Goal: Task Accomplishment & Management: Complete application form

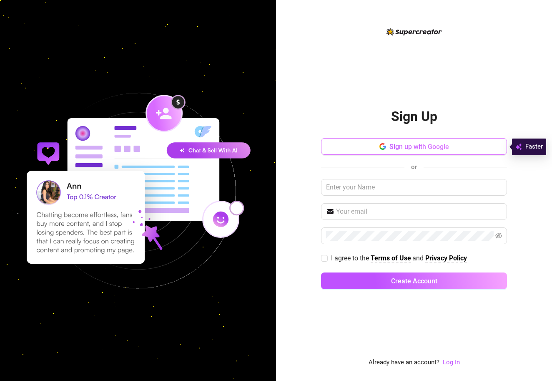
click at [412, 150] on span "Sign up with Google" at bounding box center [419, 147] width 60 height 8
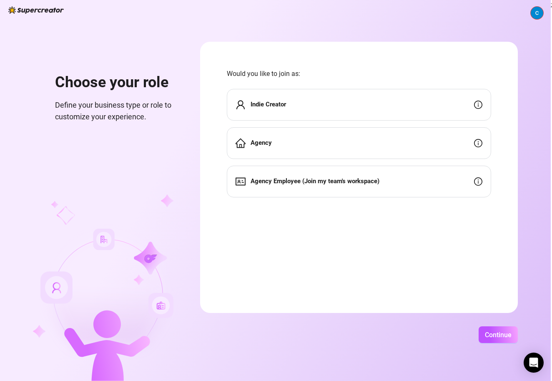
click at [442, 146] on div "Agency" at bounding box center [359, 143] width 264 height 32
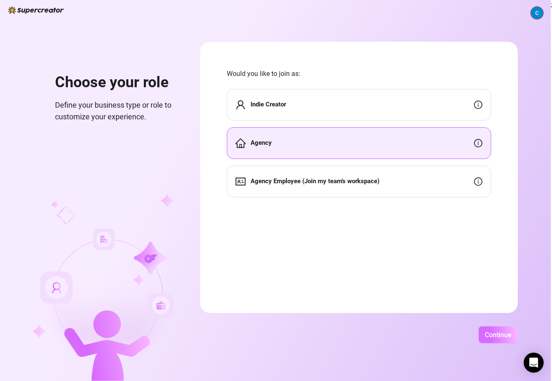
click at [510, 335] on span "Continue" at bounding box center [498, 335] width 27 height 8
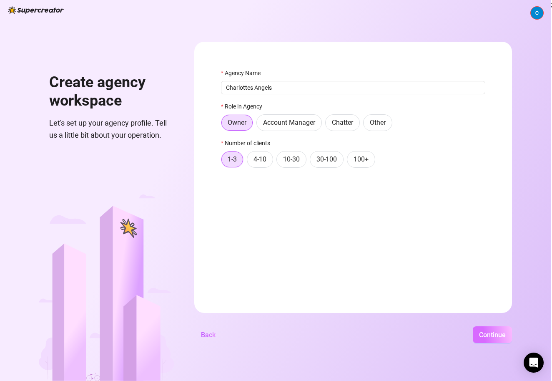
type input "Charlottes Angels"
click at [505, 332] on span "Continue" at bounding box center [492, 335] width 27 height 8
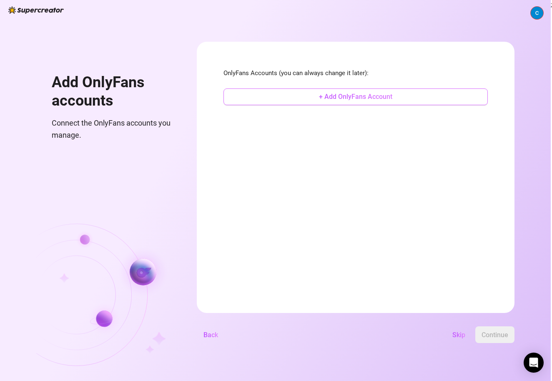
click at [400, 101] on button "+ Add OnlyFans Account" at bounding box center [356, 96] width 264 height 17
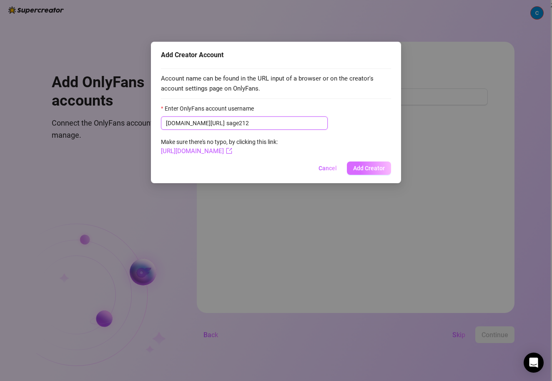
type input "sage212"
click at [367, 167] on span "Add Creator" at bounding box center [369, 168] width 32 height 7
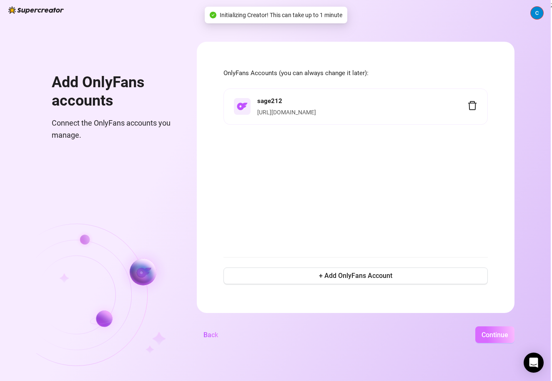
click at [508, 338] on span "Continue" at bounding box center [495, 335] width 27 height 8
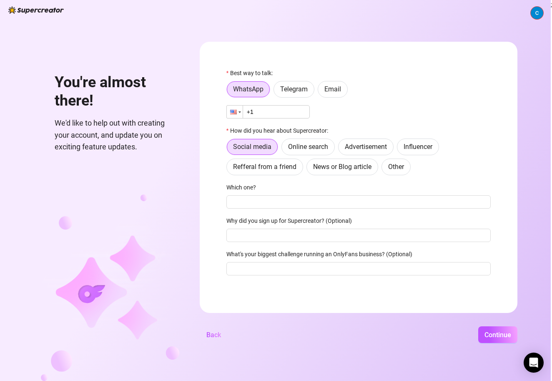
click at [237, 113] on div at bounding box center [233, 112] width 7 height 5
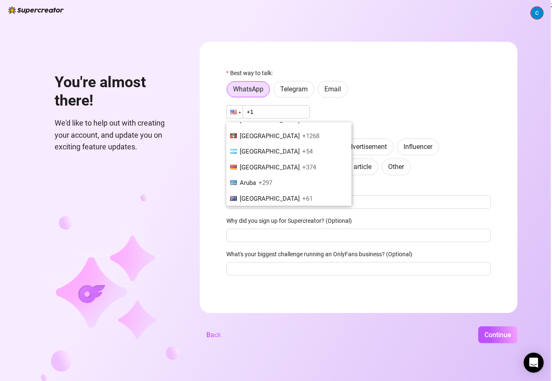
scroll to position [167, 0]
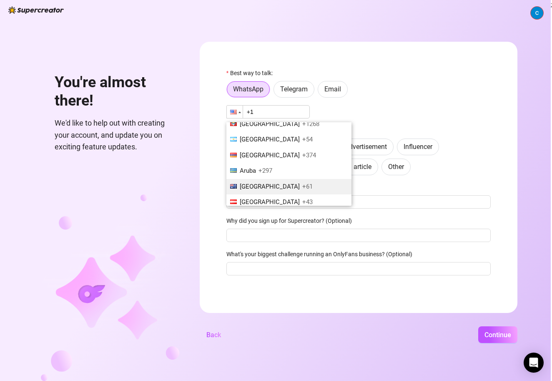
click at [293, 186] on li "[GEOGRAPHIC_DATA] +61" at bounding box center [288, 187] width 125 height 16
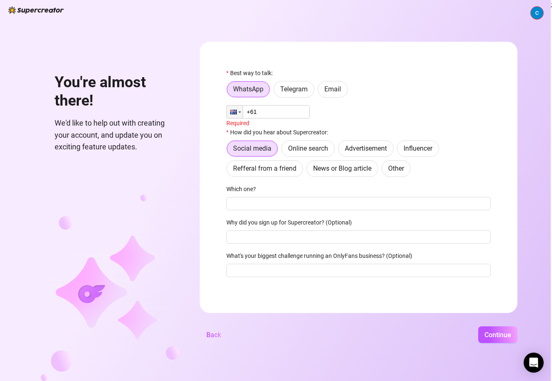
click at [289, 111] on input "+61" at bounding box center [267, 111] width 83 height 13
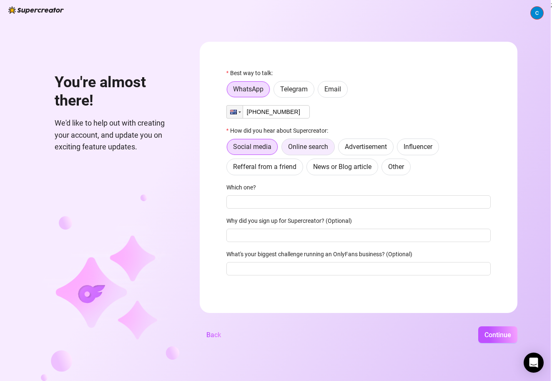
type input "[PHONE_NUMBER]"
click at [318, 151] on label "Online search" at bounding box center [307, 146] width 53 height 17
click at [284, 149] on input "Online search" at bounding box center [284, 149] width 0 height 0
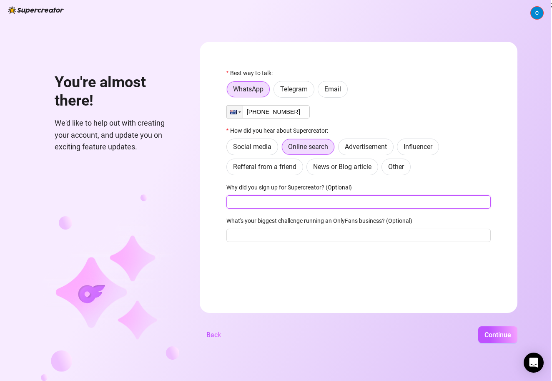
click at [319, 201] on input "Why did you sign up for Supercreator? (Optional)" at bounding box center [358, 201] width 264 height 13
type input "for the AI"
click at [508, 335] on span "Continue" at bounding box center [498, 335] width 27 height 8
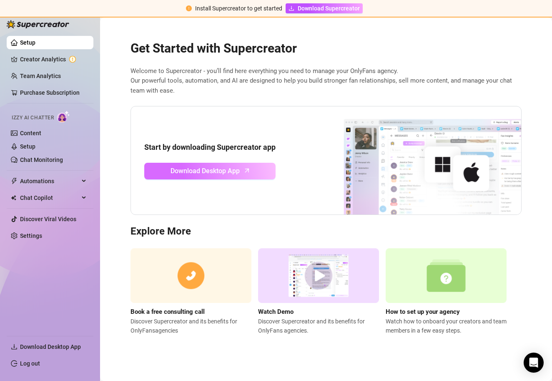
click at [222, 172] on span "Download Desktop App" at bounding box center [205, 171] width 69 height 10
